Goal: Information Seeking & Learning: Learn about a topic

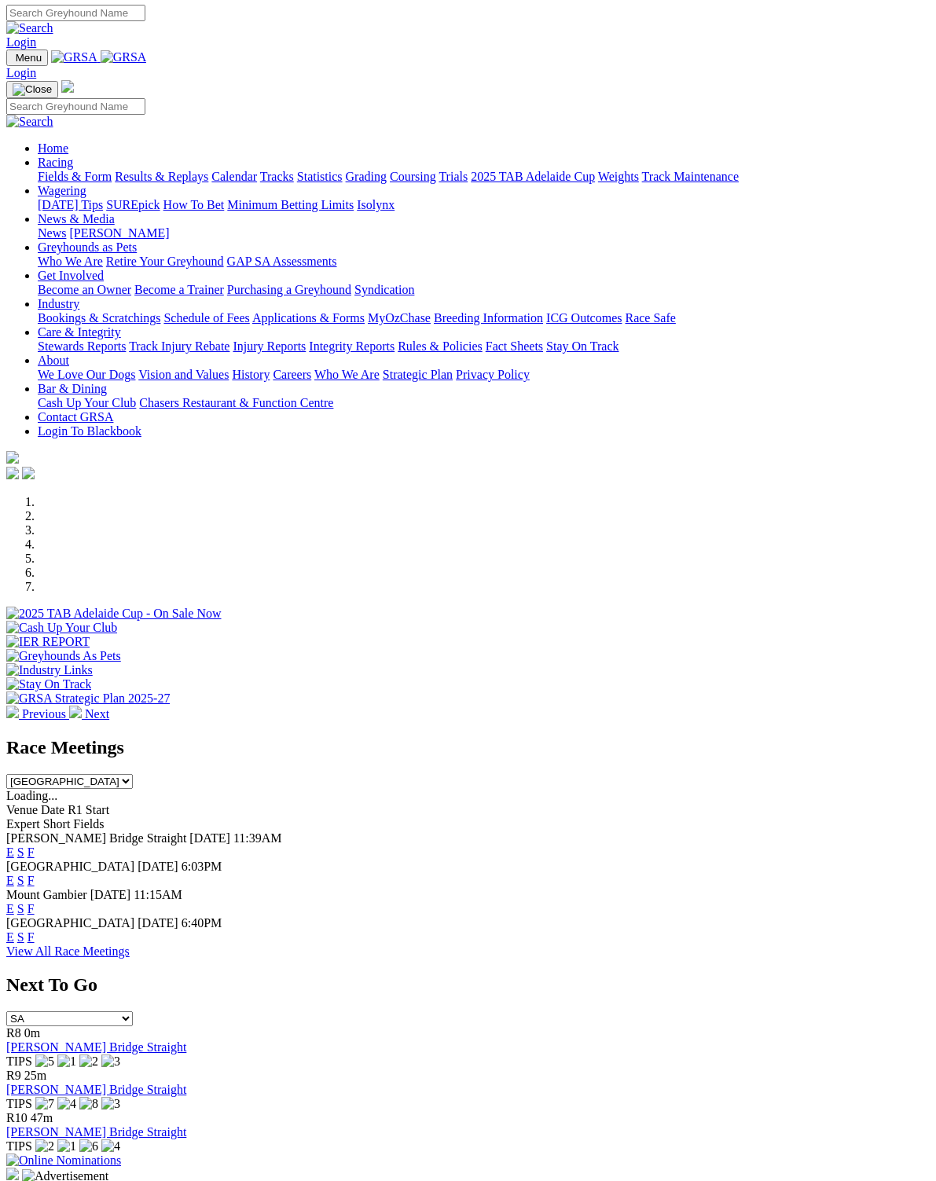
scroll to position [2, 0]
click at [35, 845] on link "F" at bounding box center [30, 851] width 7 height 13
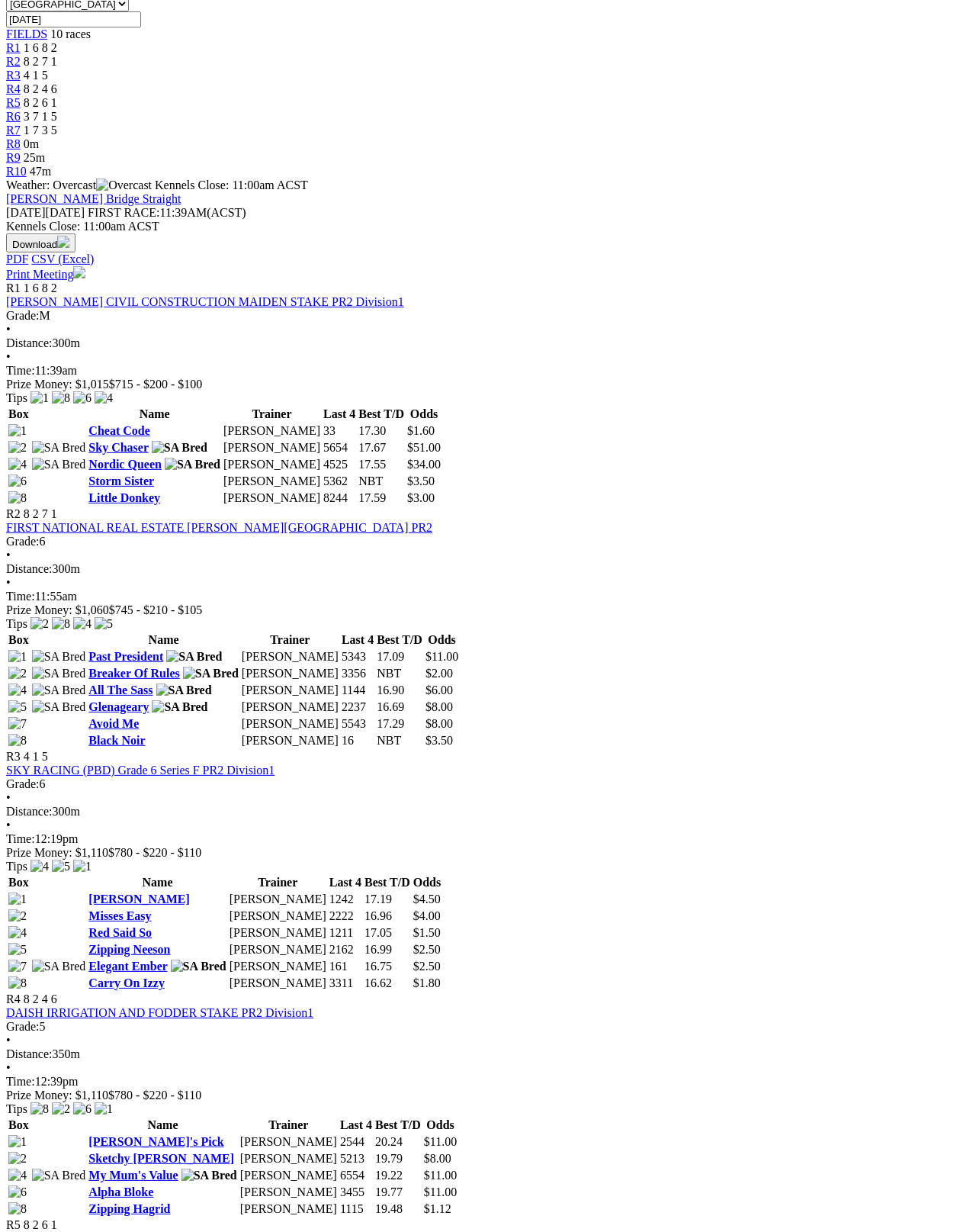
scroll to position [502, 0]
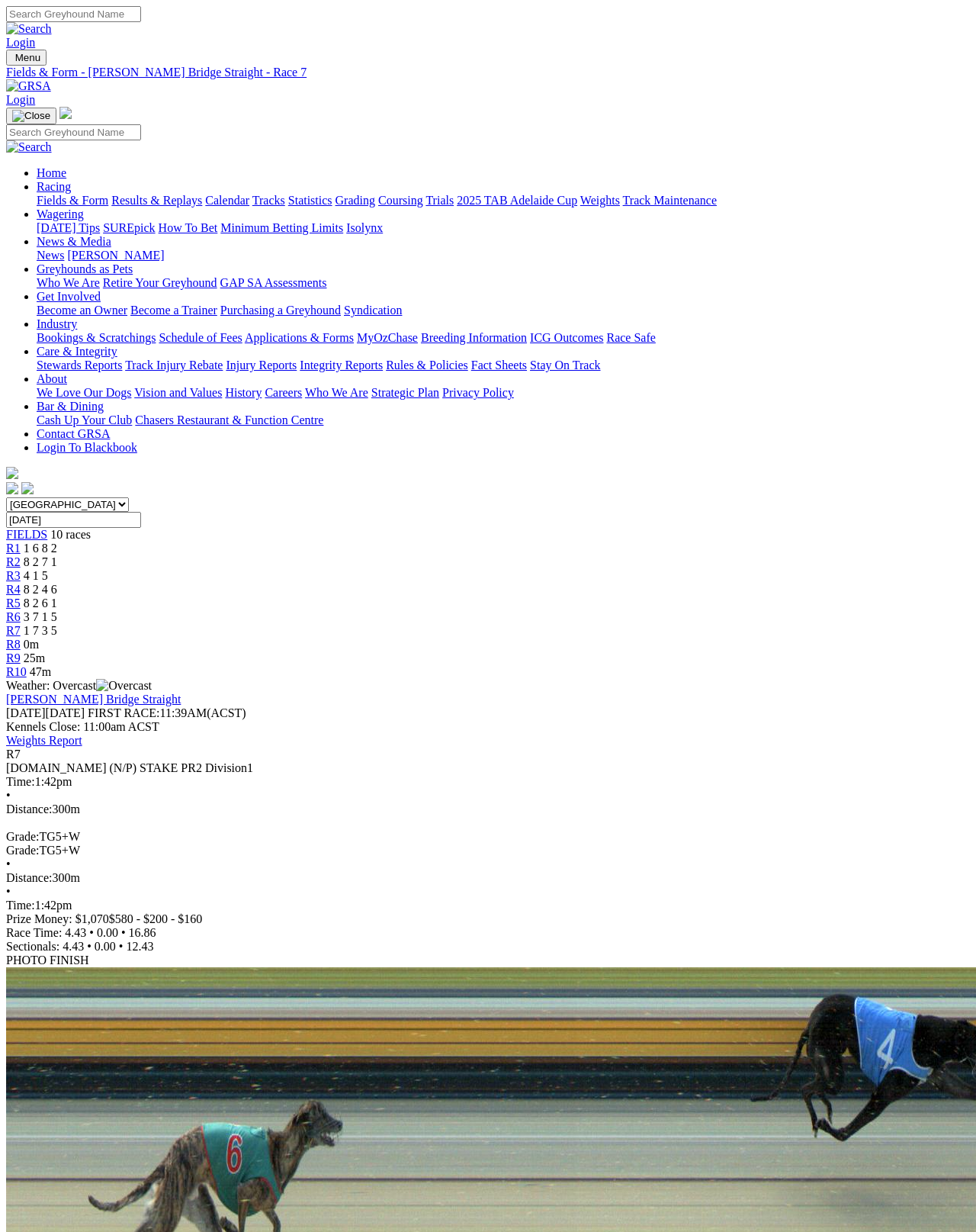
scroll to position [8, 0]
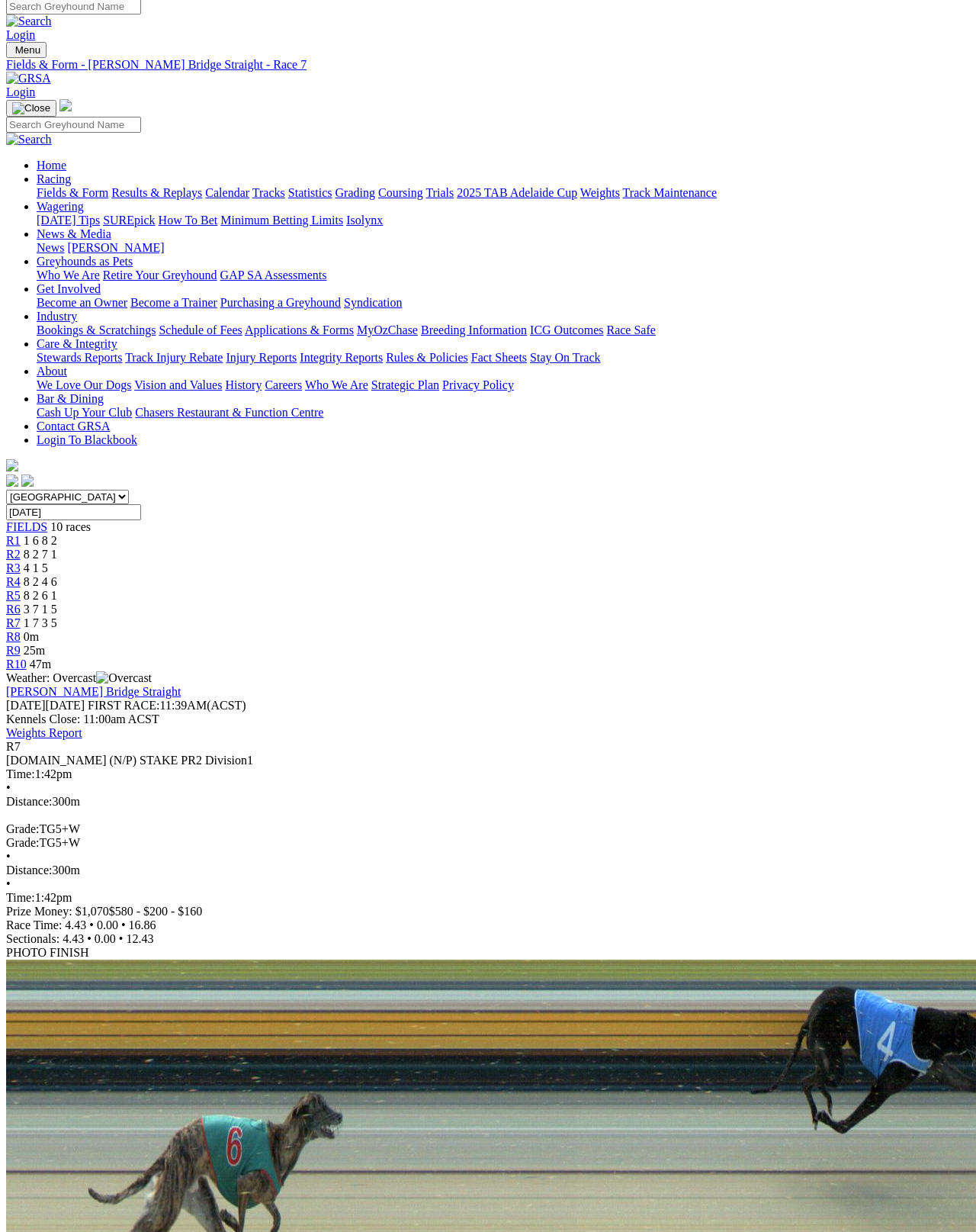
click at [57, 603] on span "3 7 1 5" at bounding box center [40, 609] width 34 height 13
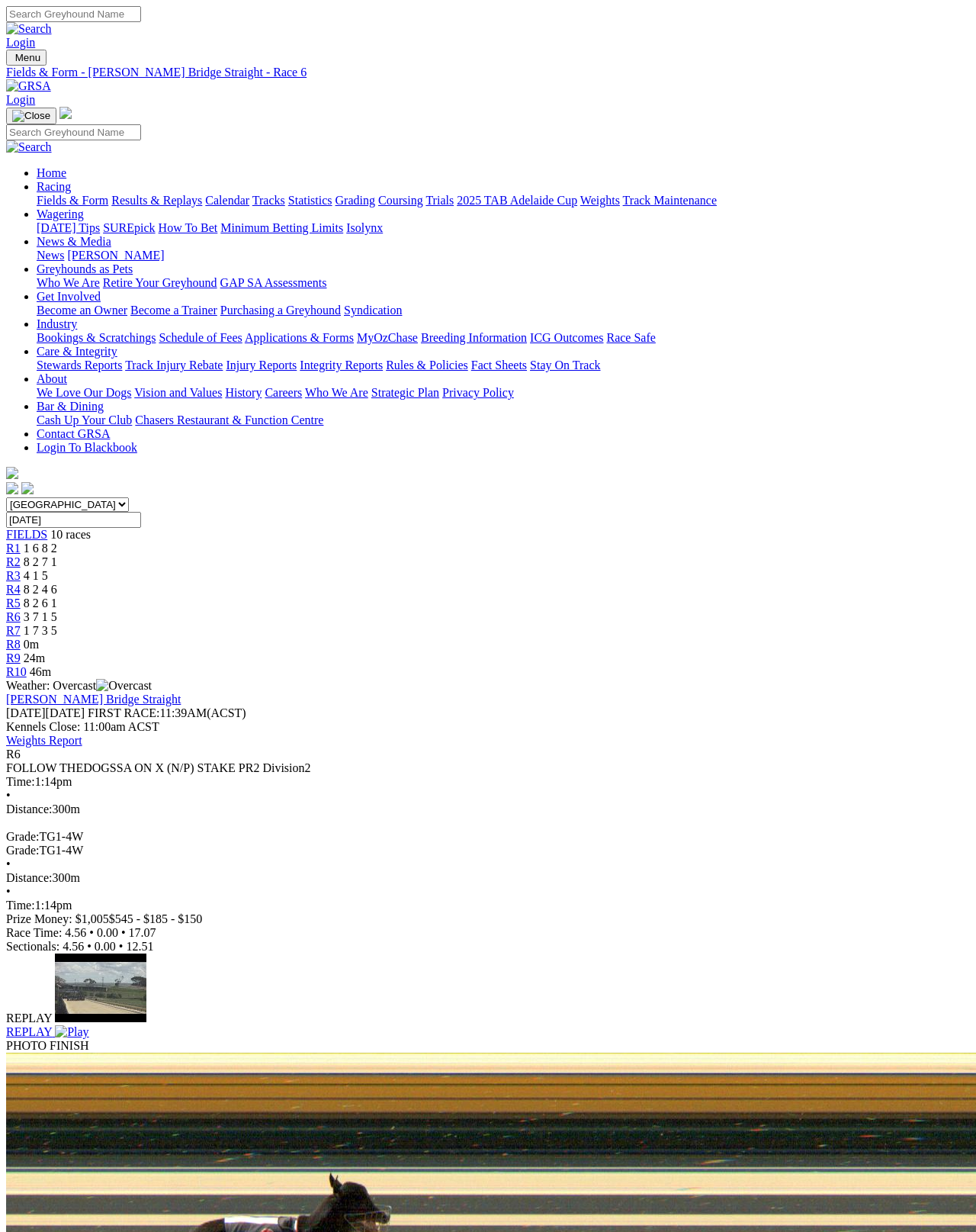
scroll to position [14, 0]
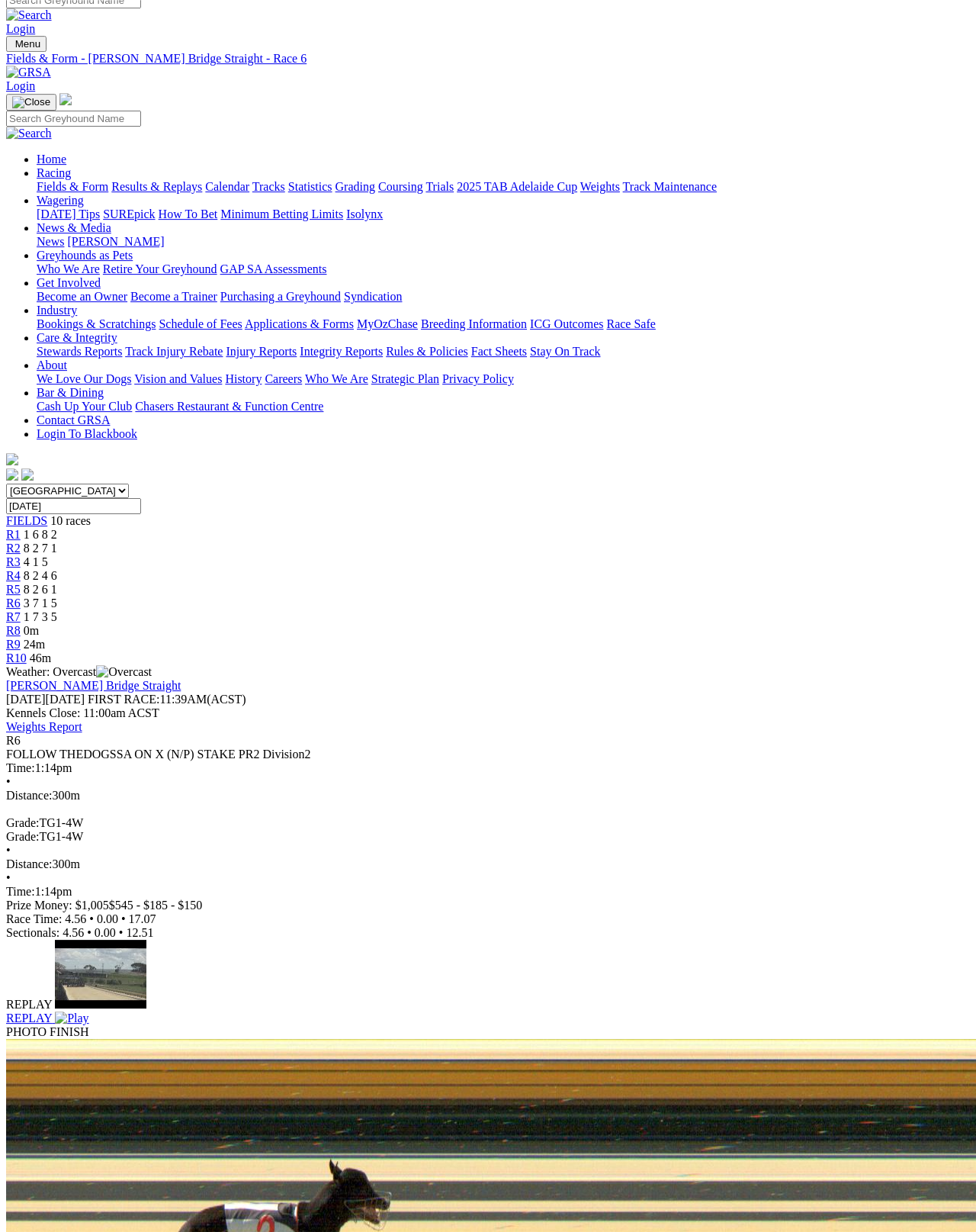
click at [88, 1012] on img at bounding box center [72, 1018] width 34 height 14
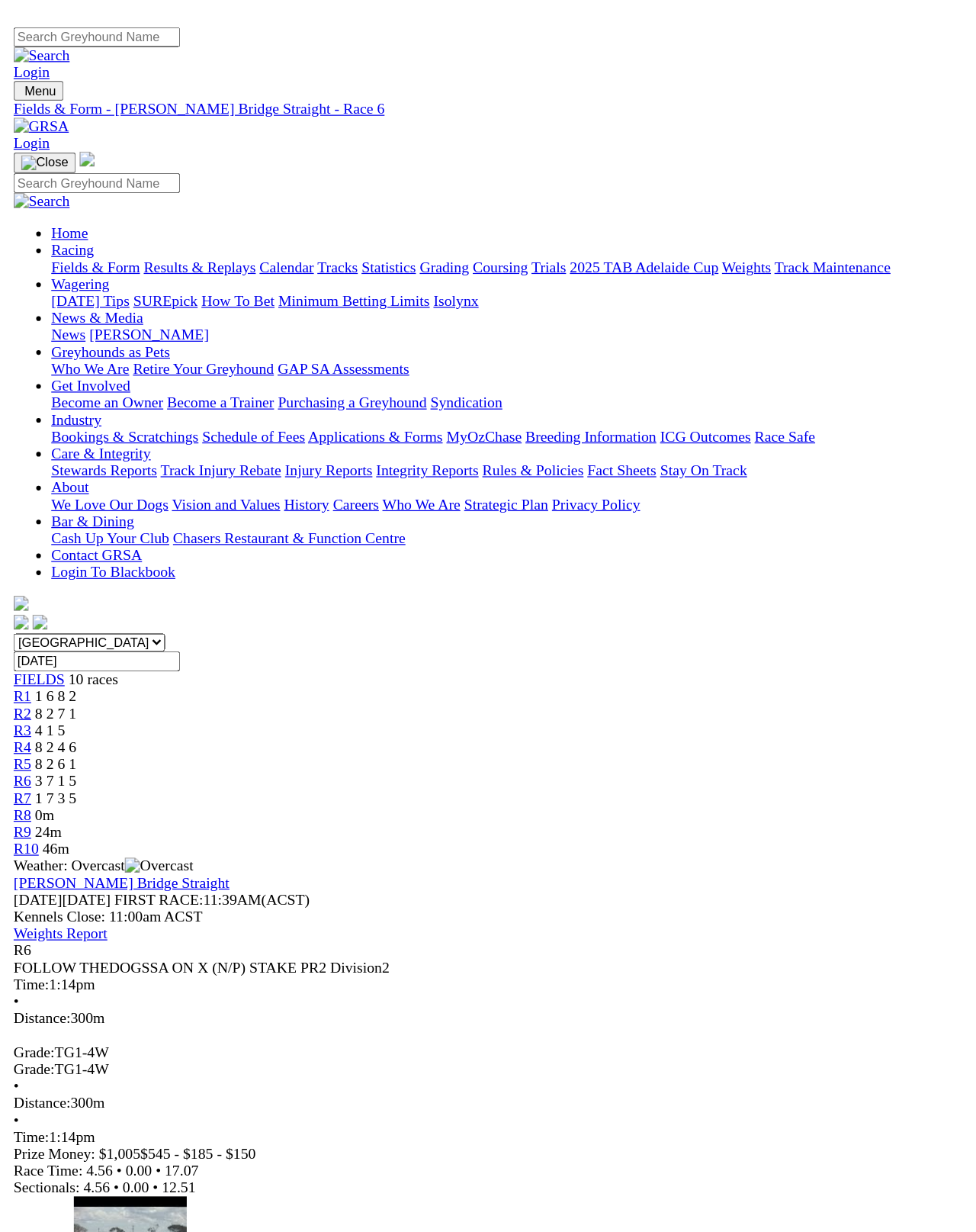
scroll to position [25, 0]
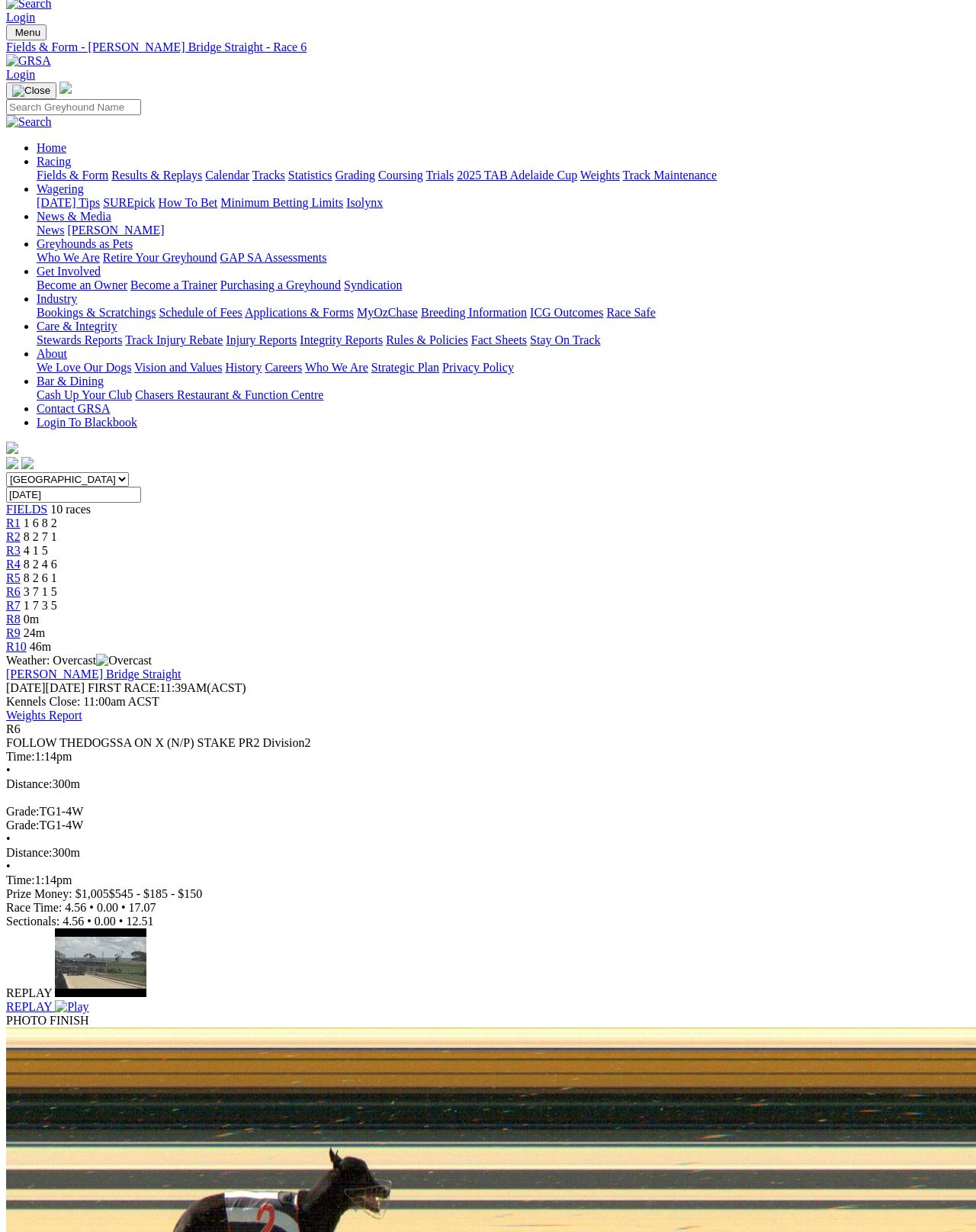
click at [37, 169] on link "Fields & Form" at bounding box center [73, 175] width 72 height 13
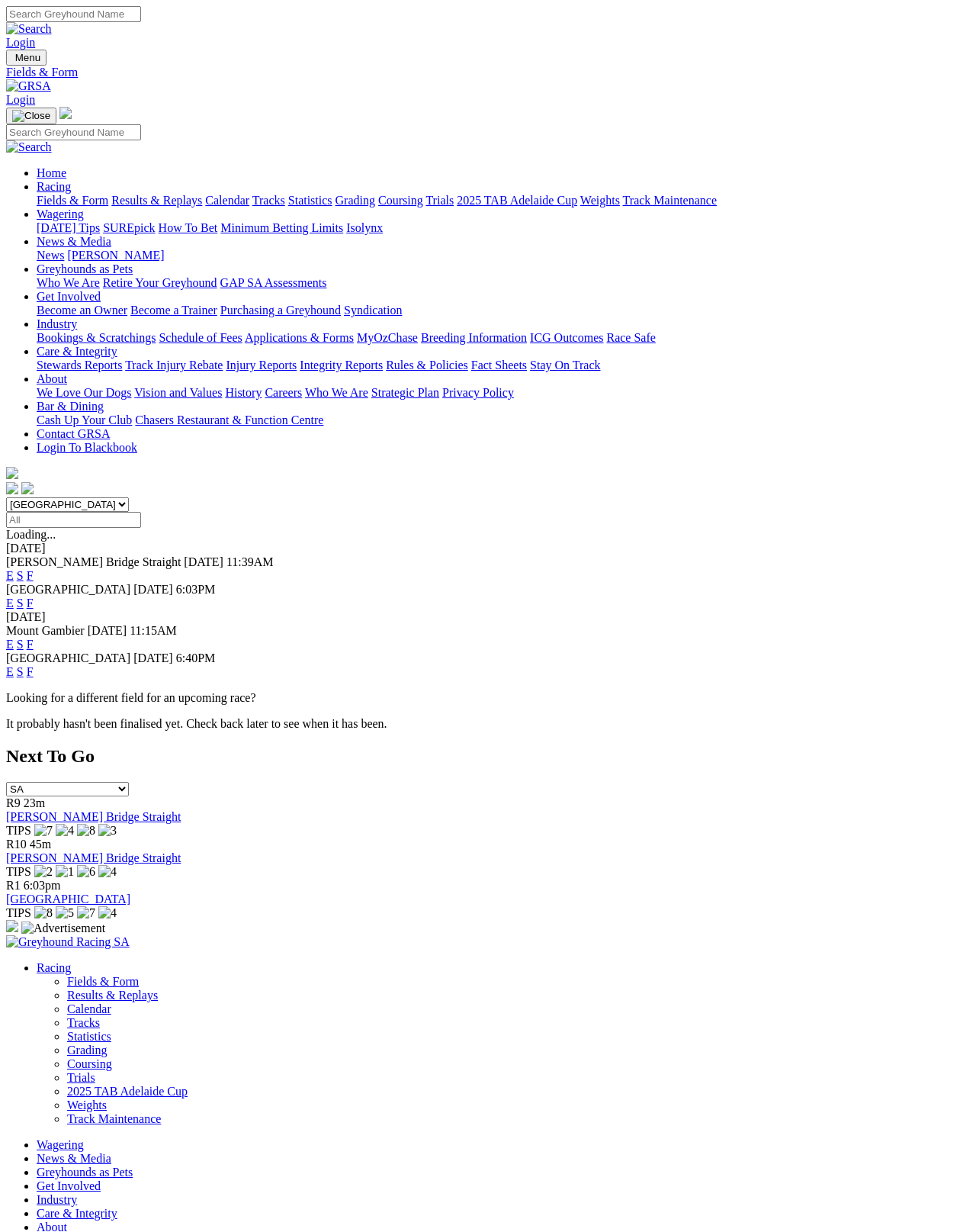
scroll to position [8, 0]
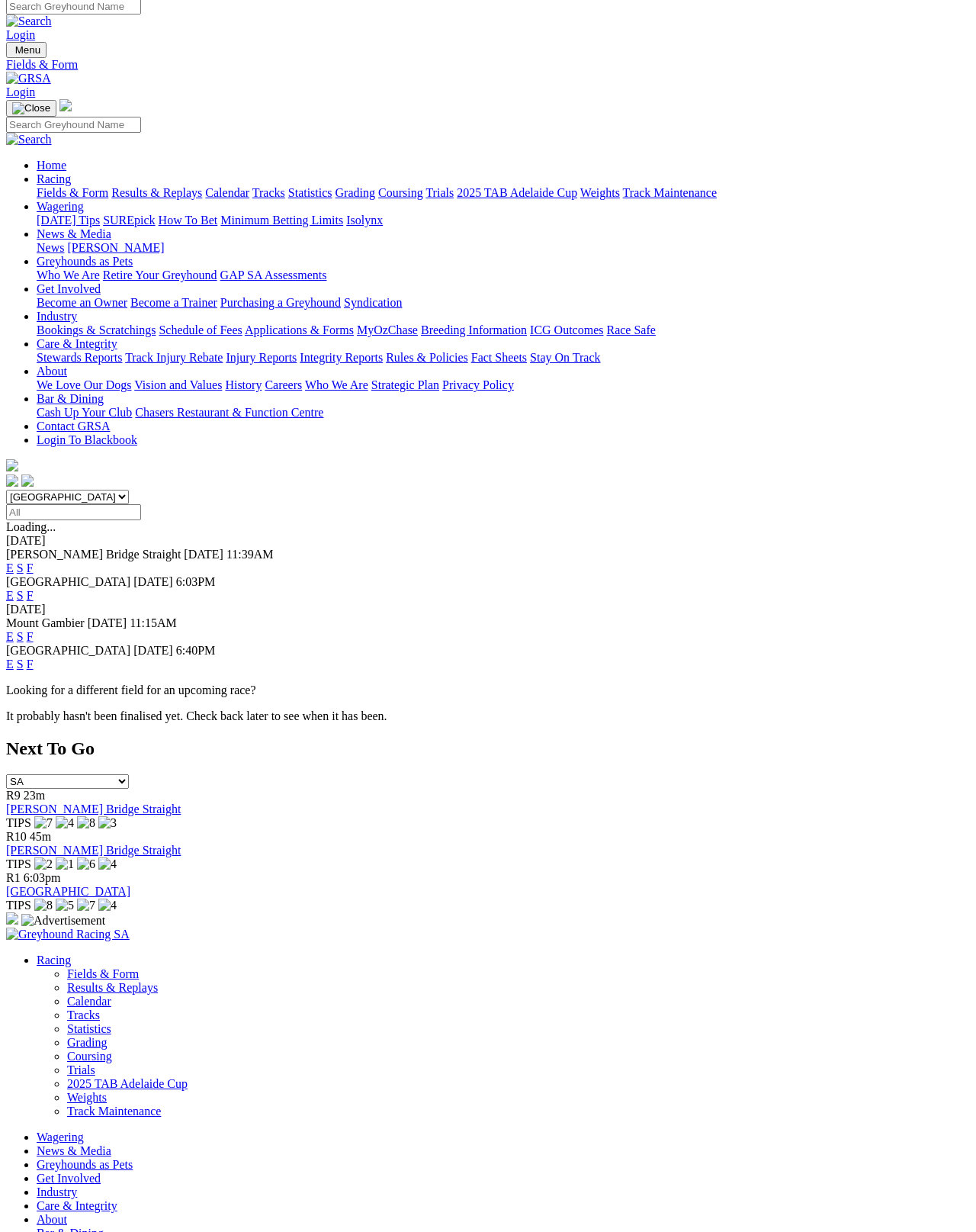
click at [34, 630] on link "F" at bounding box center [29, 636] width 7 height 13
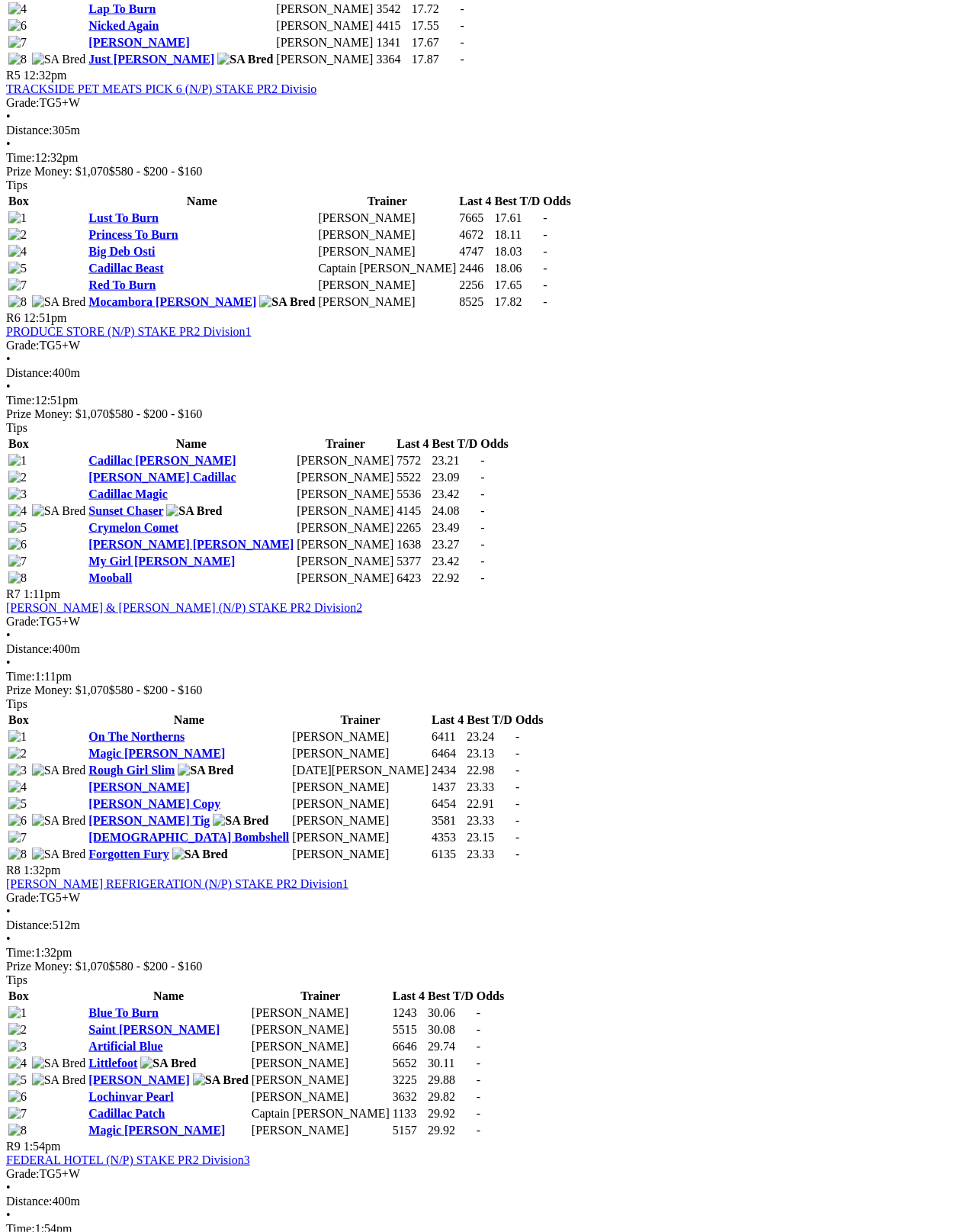
scroll to position [1814, 0]
